Goal: Find specific page/section: Find specific page/section

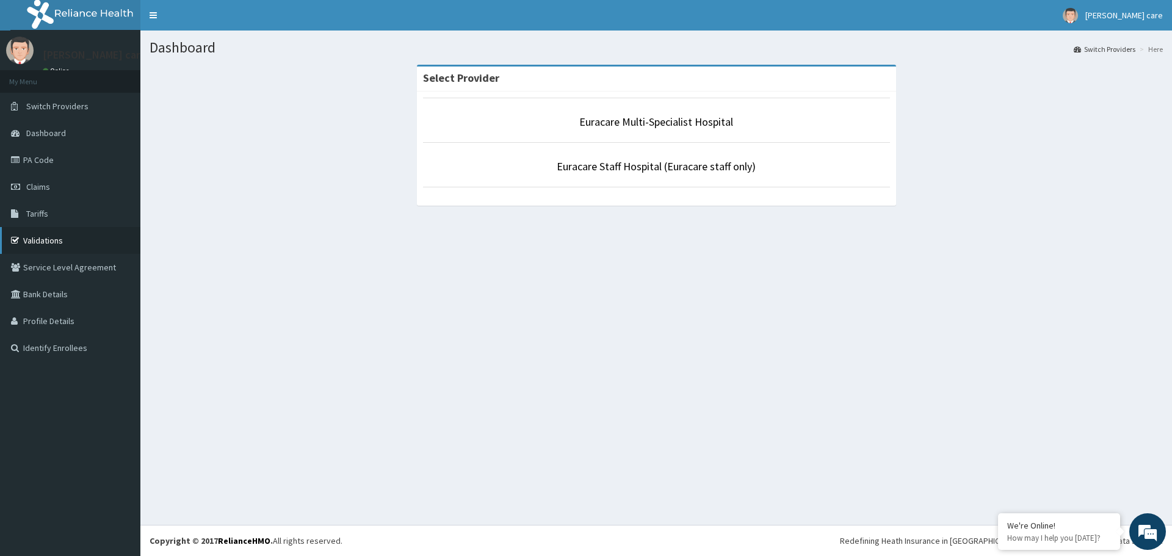
click at [56, 241] on link "Validations" at bounding box center [70, 240] width 140 height 27
click at [617, 123] on link "Euracare Multi-Specialist Hospital" at bounding box center [656, 122] width 154 height 14
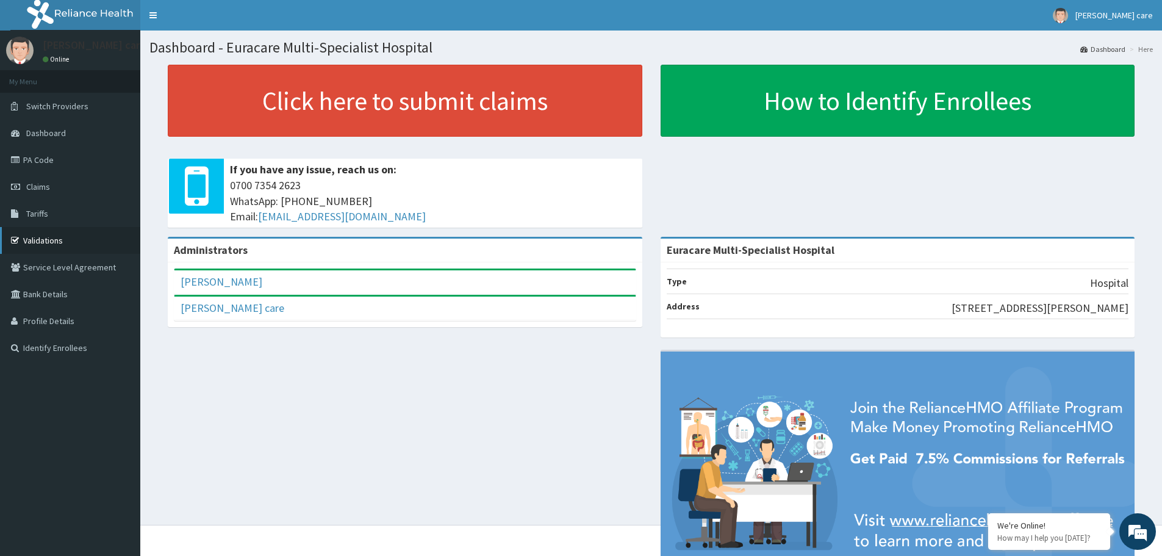
click at [55, 237] on link "Validations" at bounding box center [70, 240] width 140 height 27
